Goal: Find specific page/section: Find specific page/section

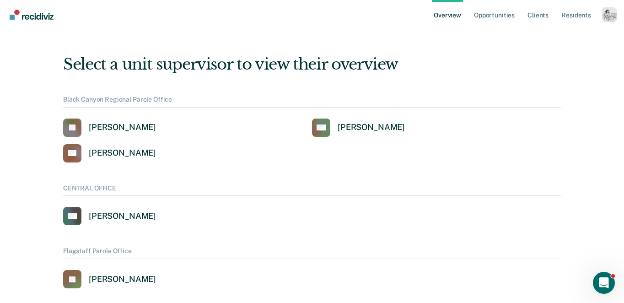
click at [602, 13] on ul "Overview Opportunities Client s Resident s" at bounding box center [517, 14] width 170 height 29
click at [606, 16] on div "Profile dropdown button" at bounding box center [610, 14] width 15 height 15
click at [551, 34] on link "Profile" at bounding box center [573, 37] width 74 height 8
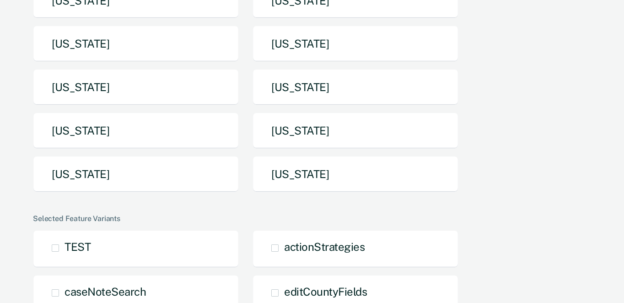
scroll to position [233, 0]
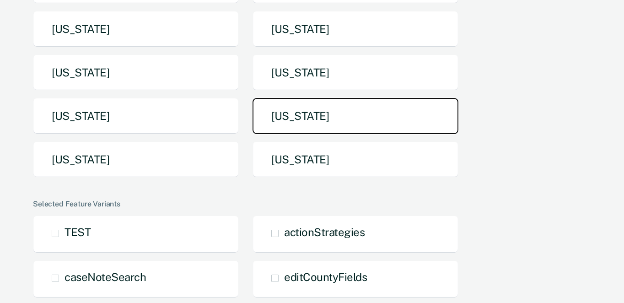
click at [296, 120] on button "[US_STATE]" at bounding box center [356, 116] width 206 height 36
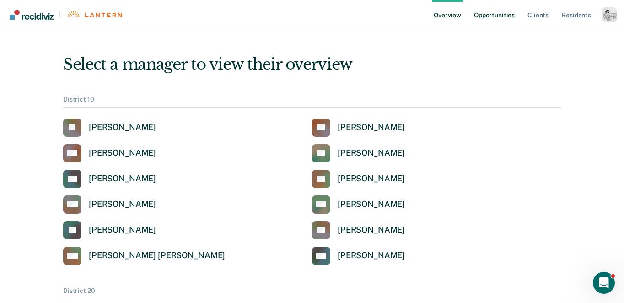
click at [498, 14] on link "Opportunities" at bounding box center [494, 14] width 44 height 29
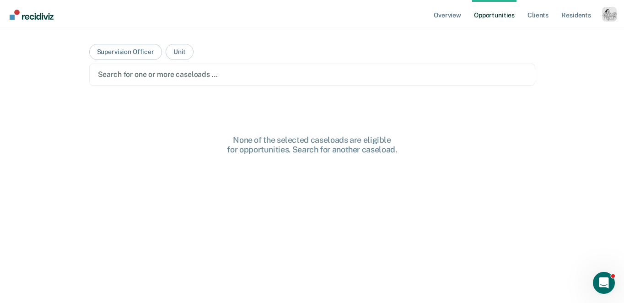
click at [291, 73] on div at bounding box center [312, 74] width 429 height 11
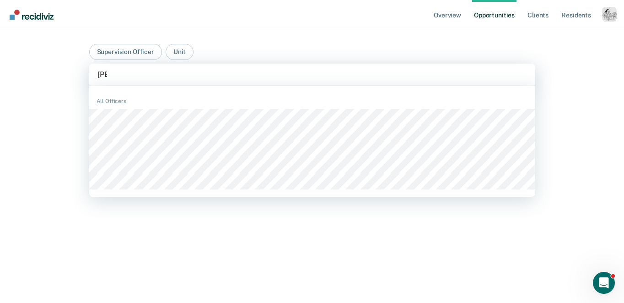
type input "[PERSON_NAME]"
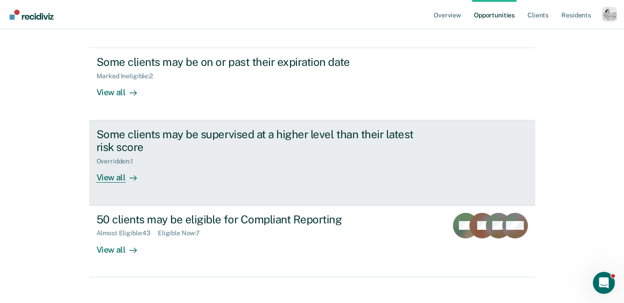
scroll to position [119, 0]
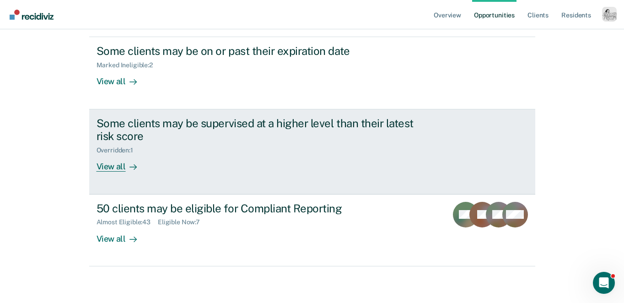
click at [120, 168] on div "View all" at bounding box center [122, 163] width 51 height 18
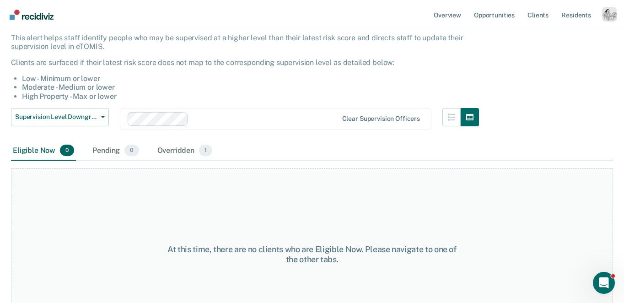
scroll to position [54, 0]
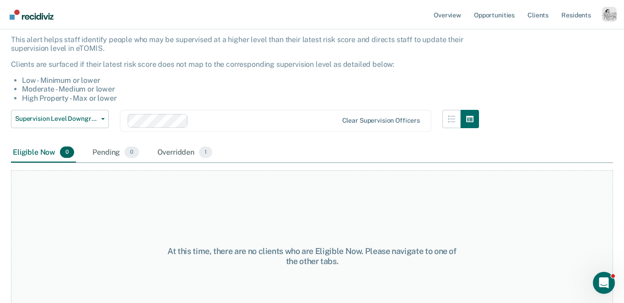
click at [210, 126] on div at bounding box center [233, 121] width 211 height 14
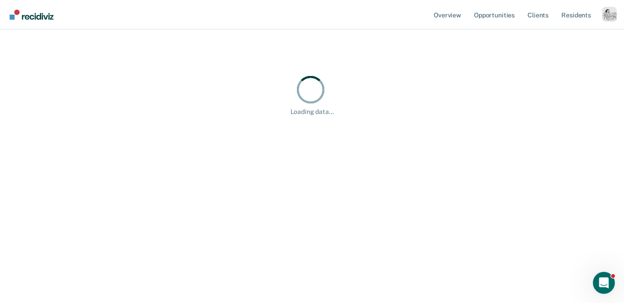
scroll to position [0, 0]
